Goal: Transaction & Acquisition: Obtain resource

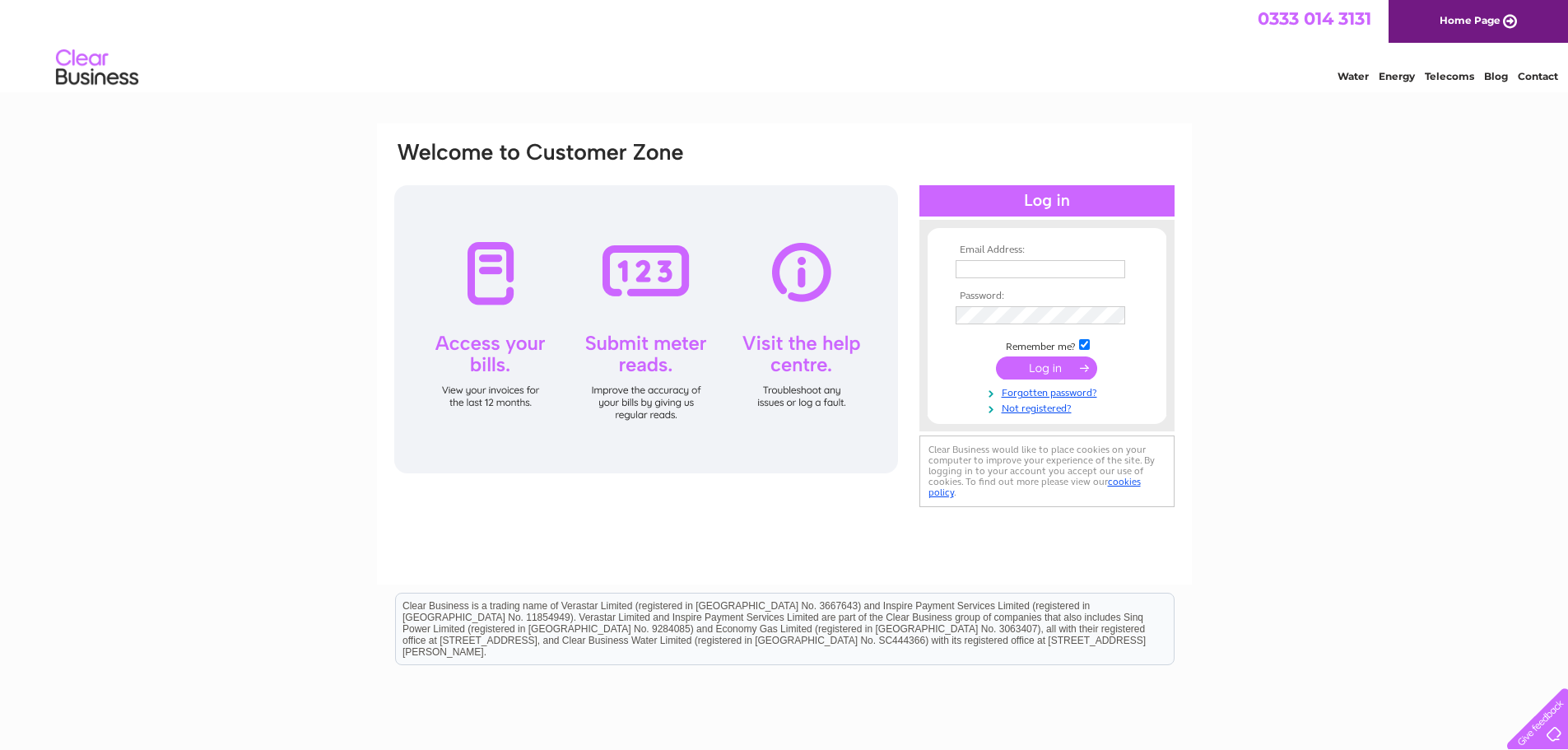
type input "invoicing@momentuminstore.com"
click at [1047, 366] on input "submit" at bounding box center [1046, 368] width 101 height 23
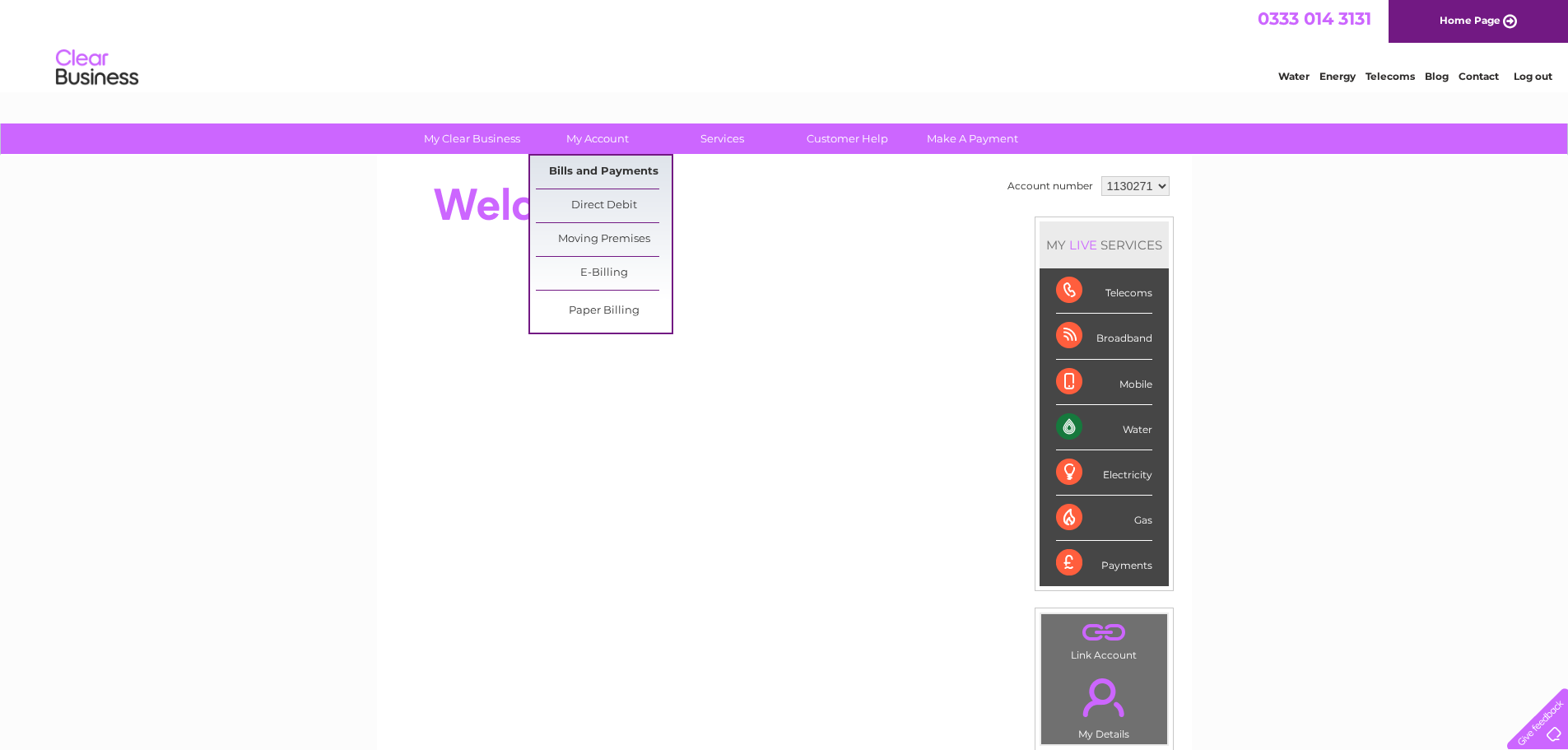
click at [597, 175] on link "Bills and Payments" at bounding box center [604, 172] width 136 height 33
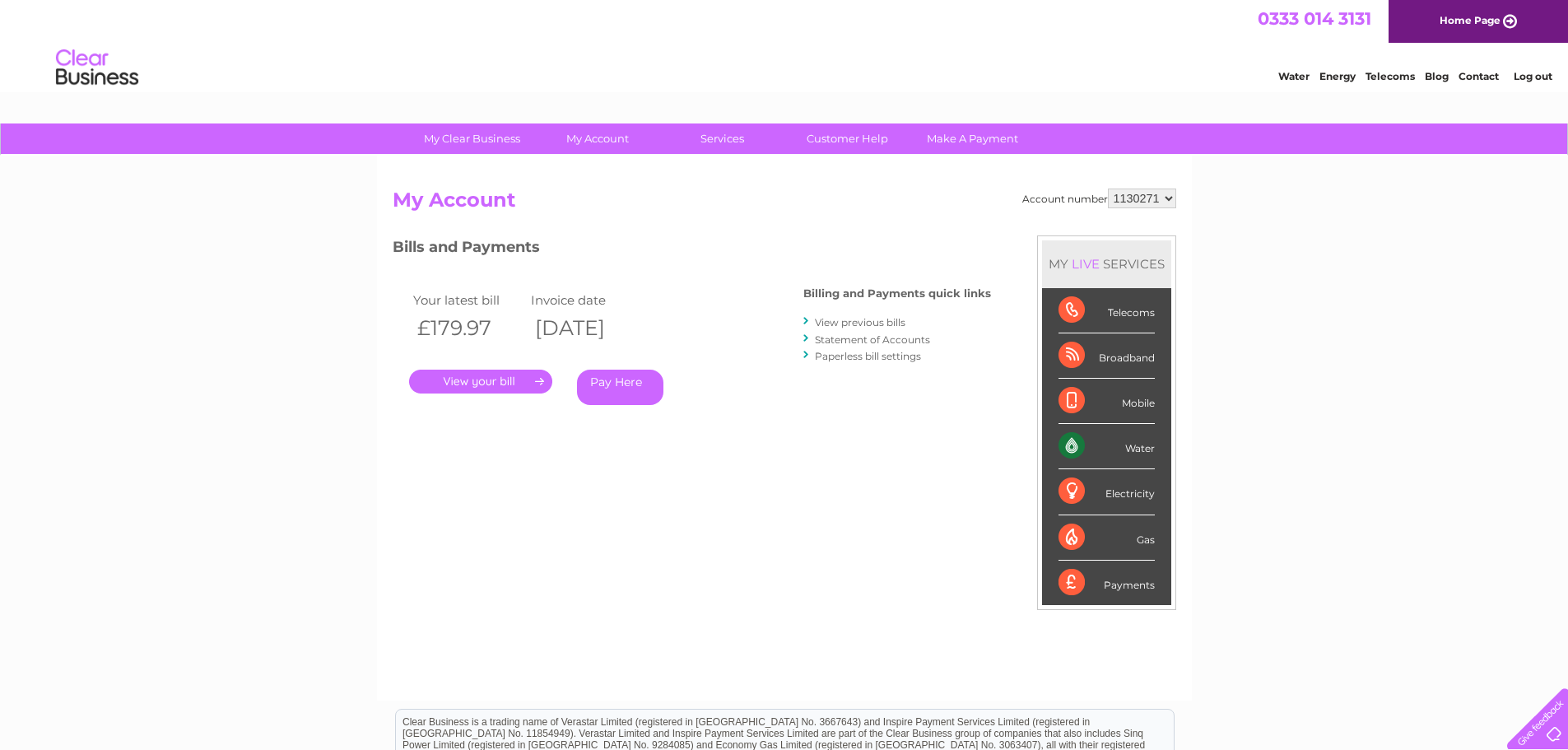
click at [514, 378] on link "." at bounding box center [480, 381] width 143 height 24
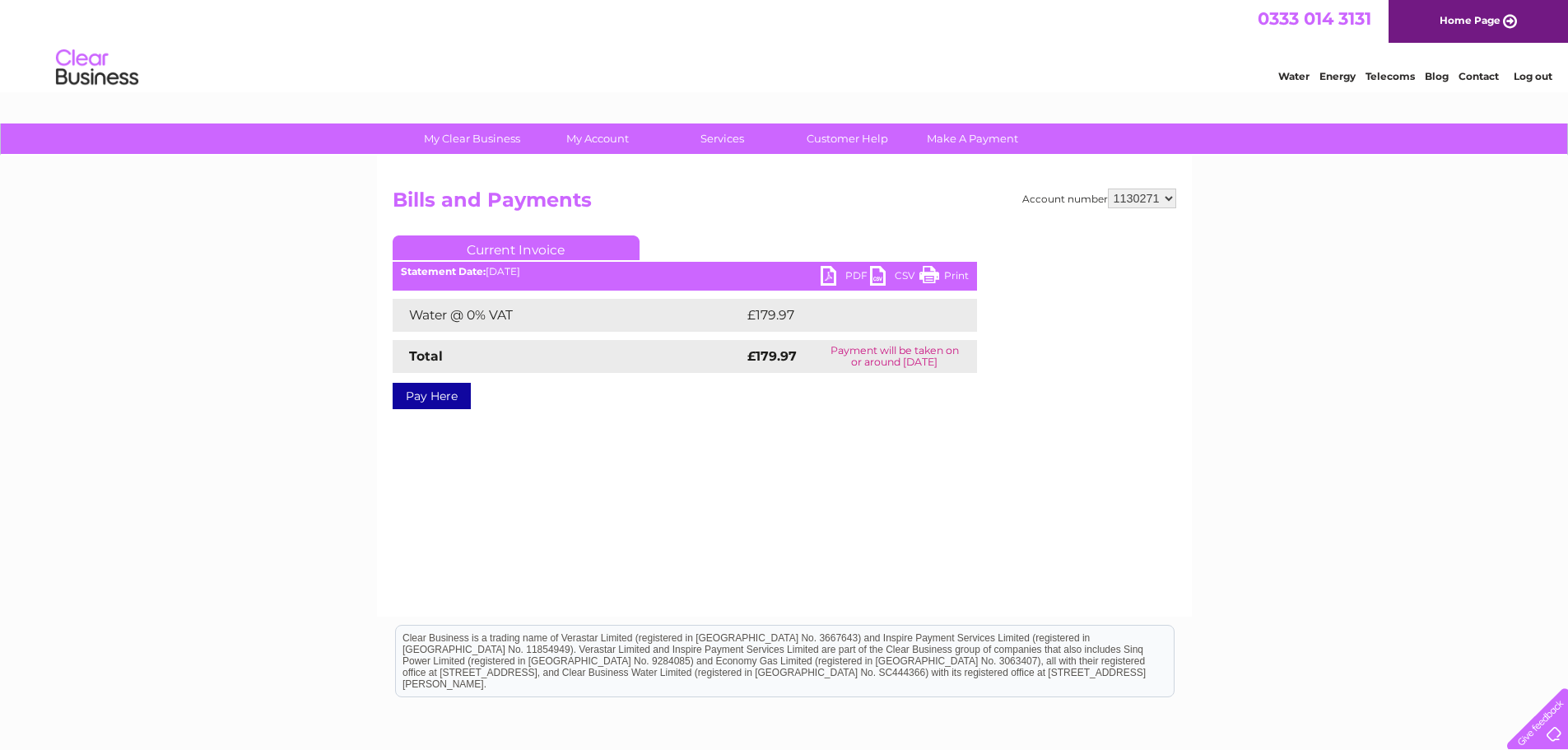
click at [847, 275] on link "PDF" at bounding box center [845, 277] width 49 height 24
click at [1520, 73] on link "Log out" at bounding box center [1533, 76] width 39 height 12
